Goal: Obtain resource: Obtain resource

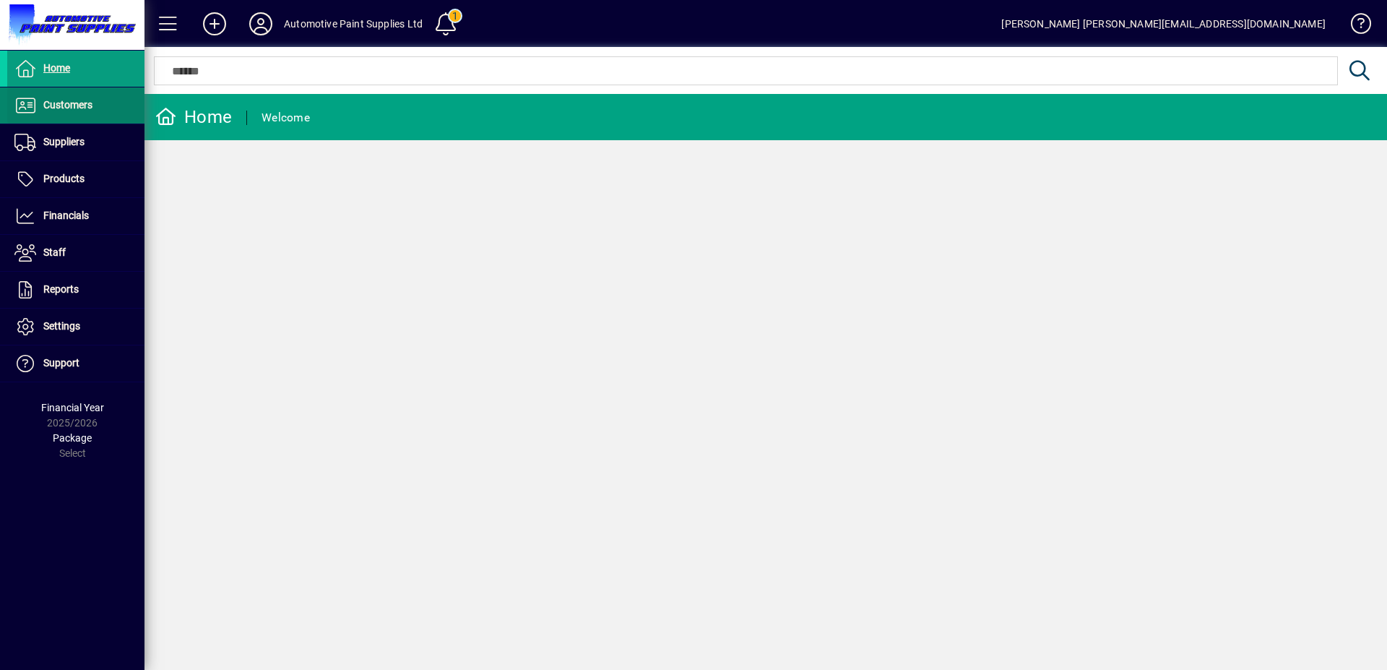
click at [85, 120] on span at bounding box center [75, 105] width 137 height 35
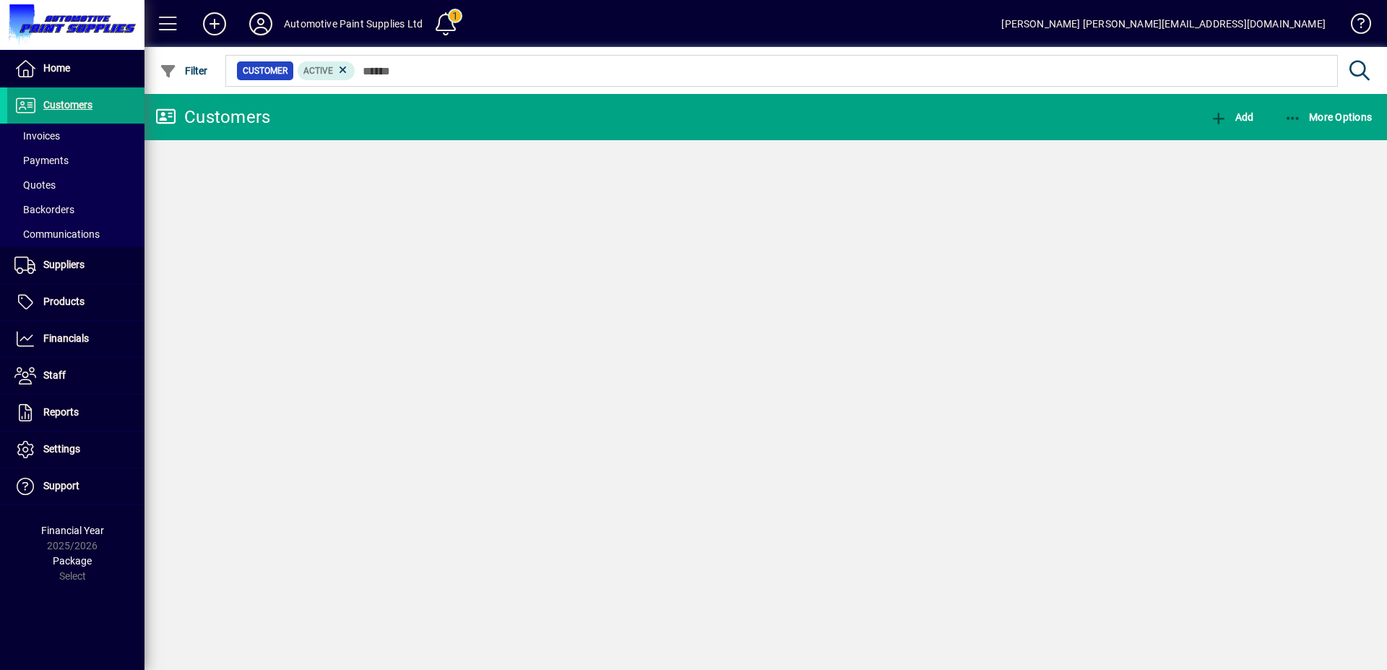
click at [72, 132] on span at bounding box center [75, 136] width 137 height 35
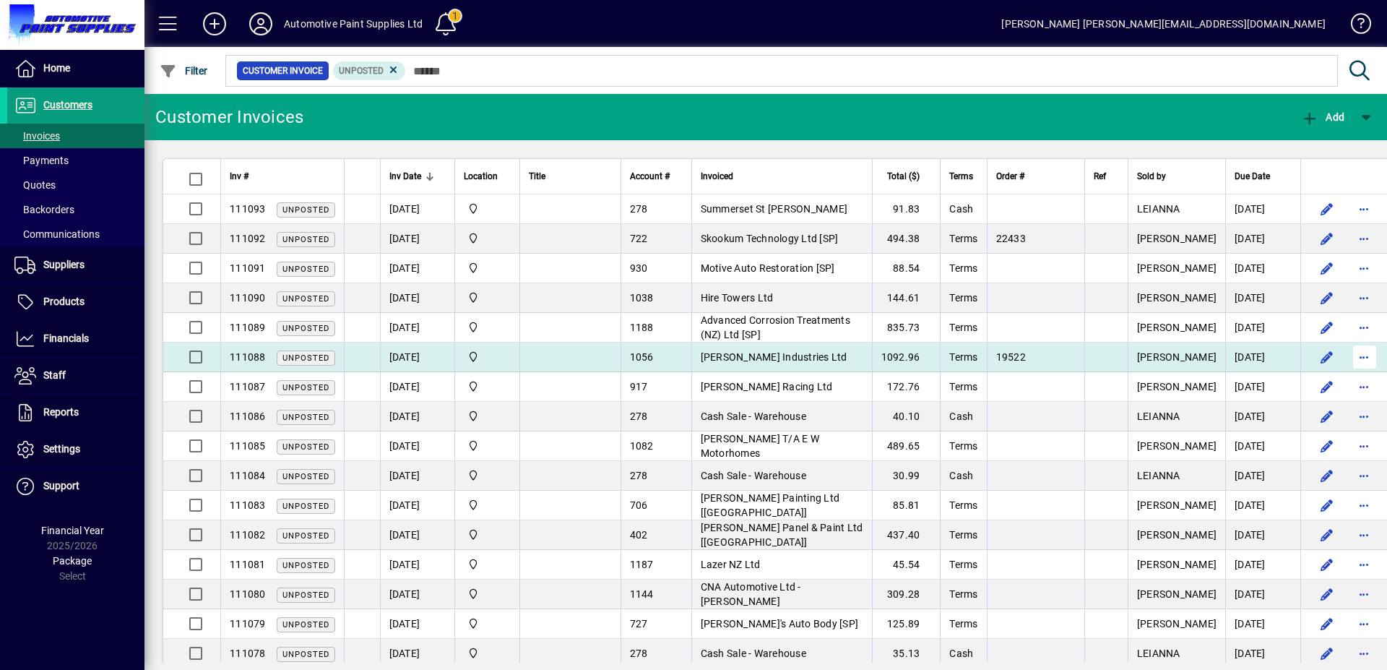
click at [1348, 361] on span "button" at bounding box center [1365, 357] width 35 height 35
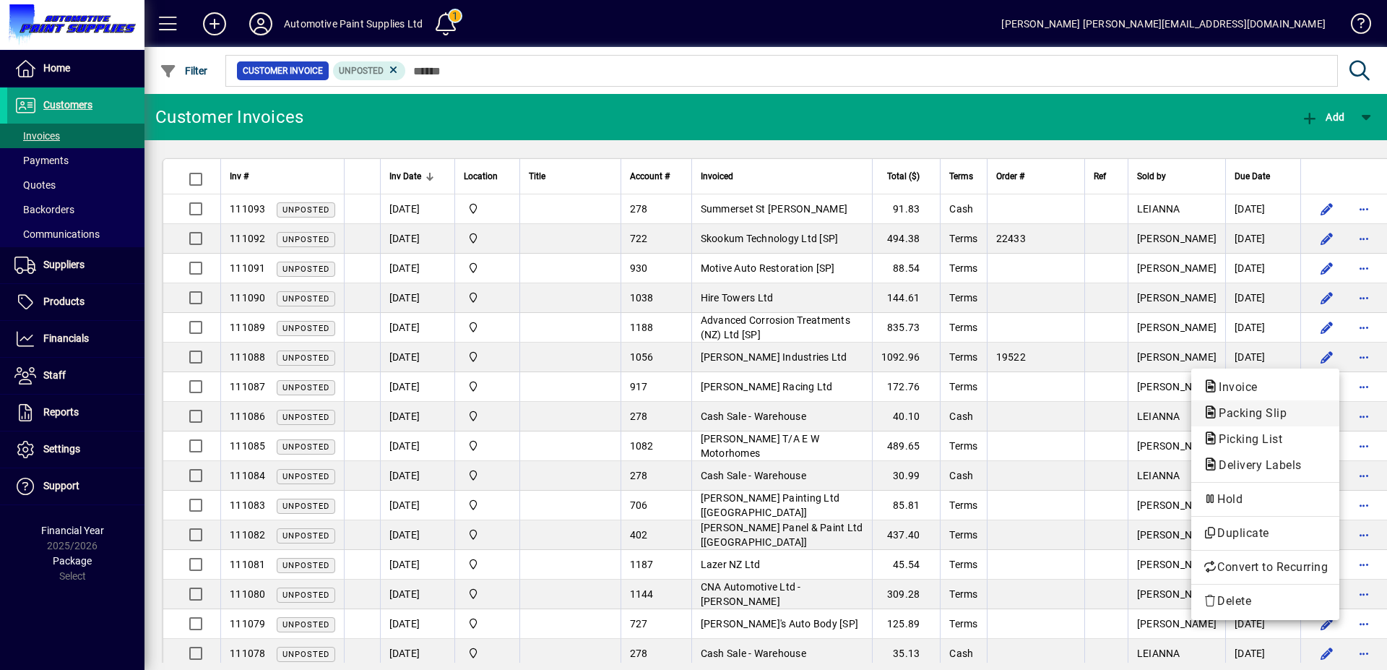
click at [1269, 414] on span "Packing Slip" at bounding box center [1248, 413] width 91 height 14
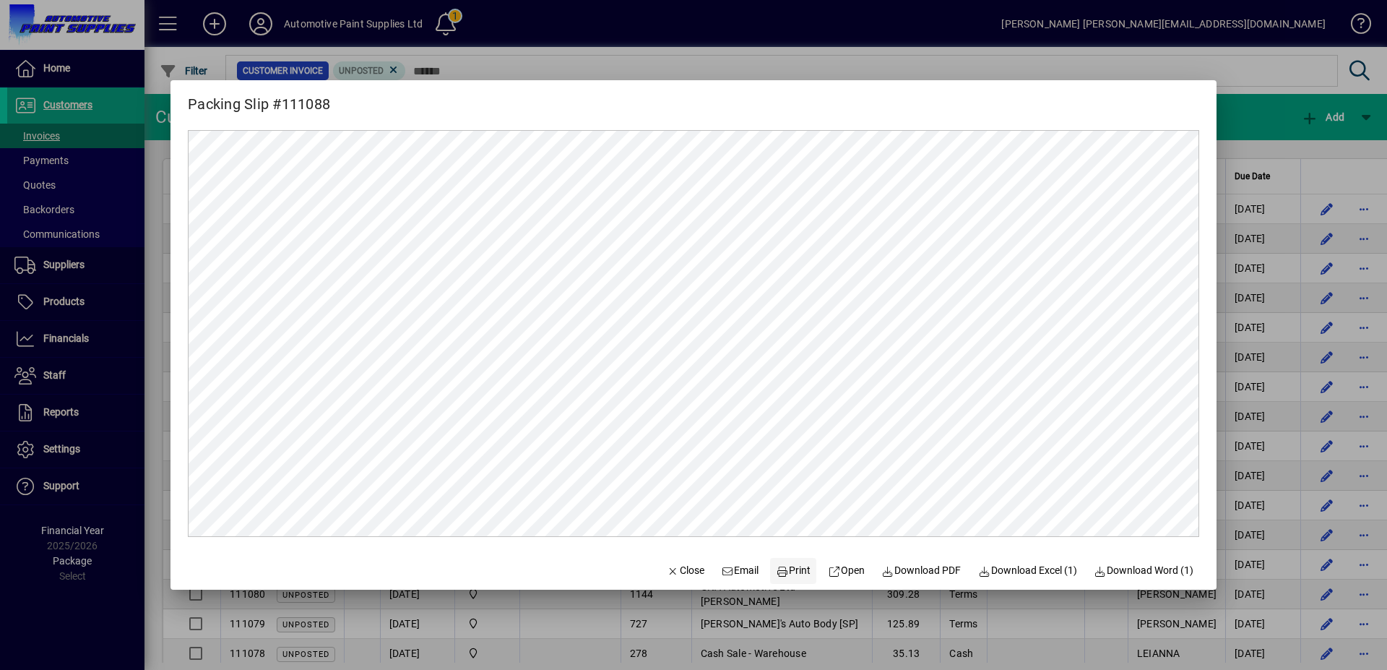
click at [786, 572] on span "Print" at bounding box center [793, 570] width 35 height 15
